Goal: Find specific page/section: Find specific page/section

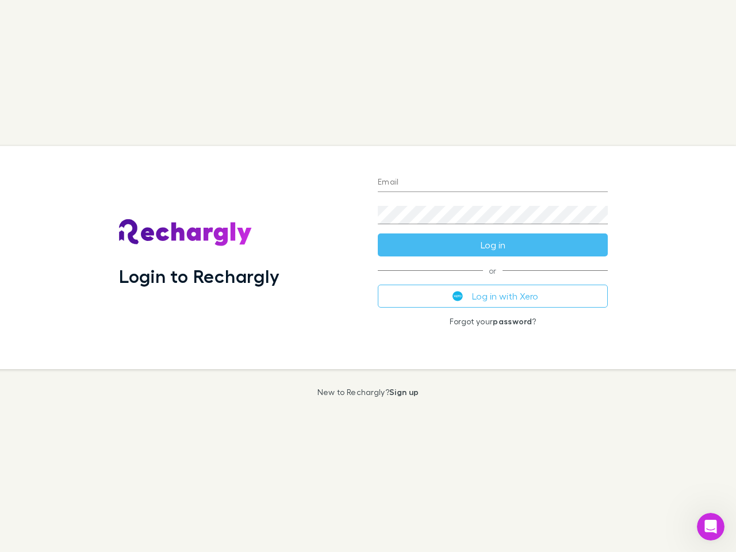
click at [368, 276] on div "Login to Rechargly" at bounding box center [239, 257] width 259 height 223
click at [493, 183] on input "Email" at bounding box center [493, 183] width 230 height 18
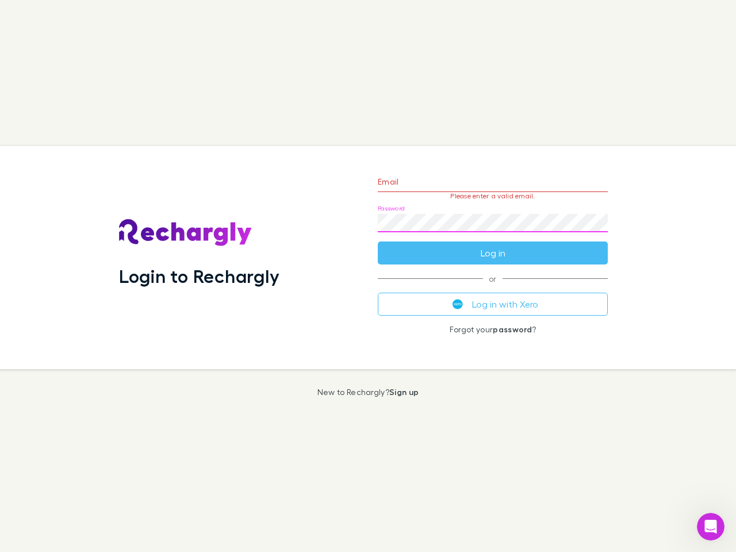
click at [493, 245] on form "Email Please enter a valid email. Password Log in" at bounding box center [493, 214] width 230 height 100
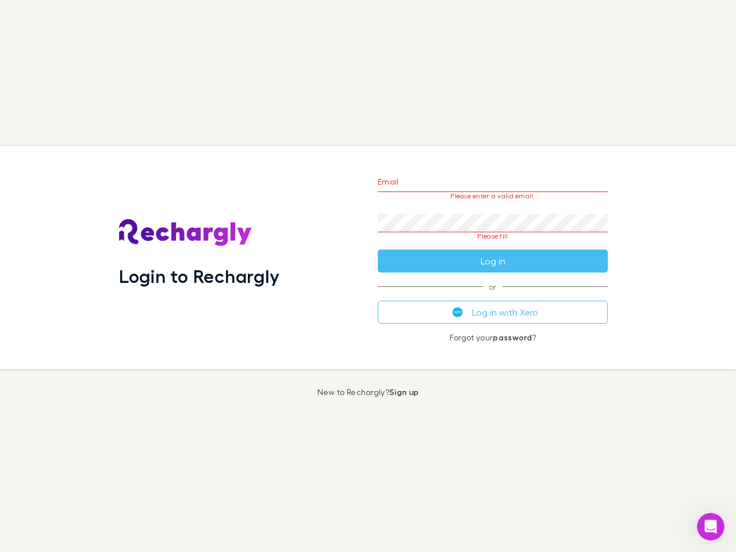
click at [493, 296] on div "Email Please enter a valid email. Password Please fill Log in or Log in with Xe…" at bounding box center [493, 257] width 248 height 223
